Goal: Information Seeking & Learning: Learn about a topic

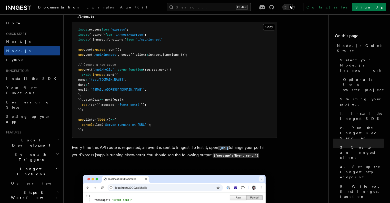
scroll to position [2705, 0]
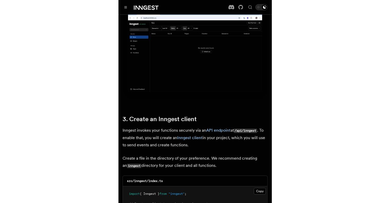
scroll to position [578, 0]
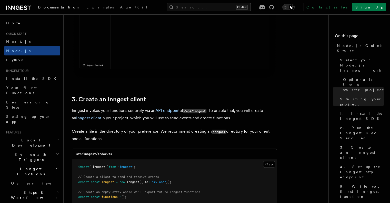
click at [56, 137] on icon "button" at bounding box center [57, 139] width 3 height 4
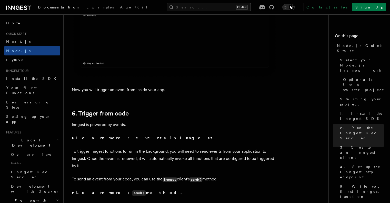
scroll to position [2603, 0]
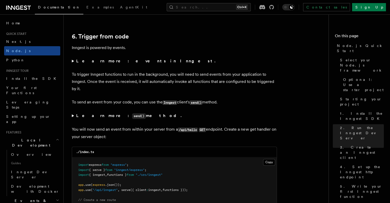
click at [73, 65] on summary "Learn more: events in Inngest." at bounding box center [174, 60] width 205 height 7
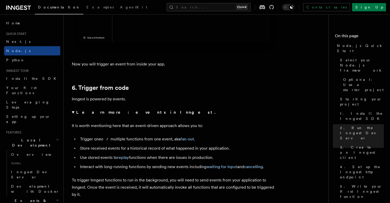
scroll to position [2548, 0]
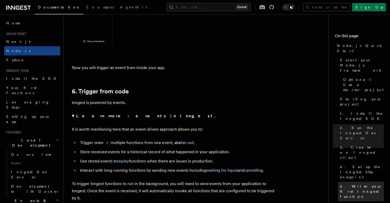
click at [350, 184] on span "5. Write your first Inngest function" at bounding box center [362, 191] width 44 height 15
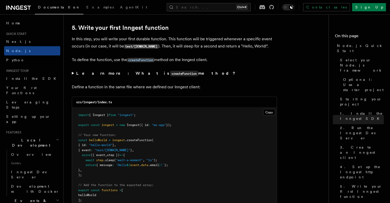
click at [72, 72] on summary "Learn more: What is createFunction method?" at bounding box center [174, 72] width 205 height 7
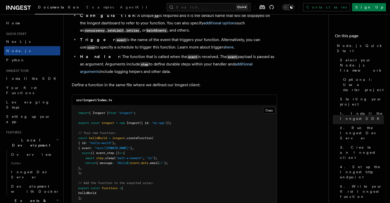
scroll to position [1051, 0]
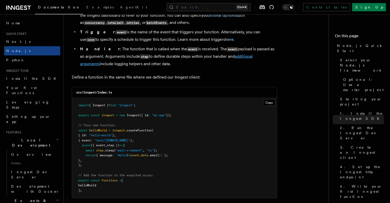
click at [253, 59] on link "additional arguments" at bounding box center [166, 60] width 173 height 12
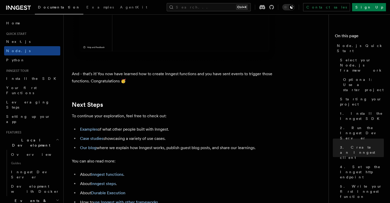
scroll to position [3374, 0]
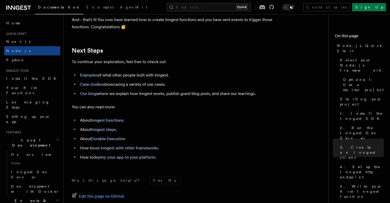
click at [92, 77] on link "Examples" at bounding box center [89, 75] width 18 height 5
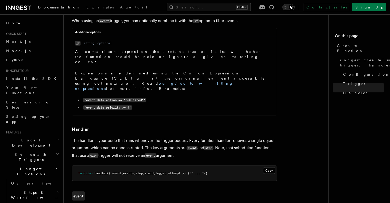
scroll to position [825, 0]
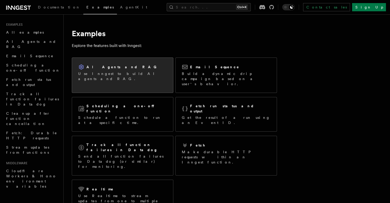
click at [149, 72] on div "AI Agents and RAG Use Inngest to build AI agents and RAG." at bounding box center [122, 73] width 101 height 30
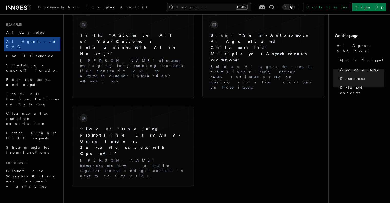
scroll to position [857, 0]
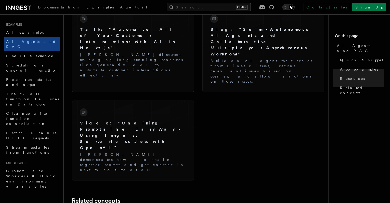
click at [336, 115] on nav "On this page AI Agents and RAG Quick Snippet App examples Resources Related con…" at bounding box center [359, 108] width 62 height 188
